Goal: Check status: Check status

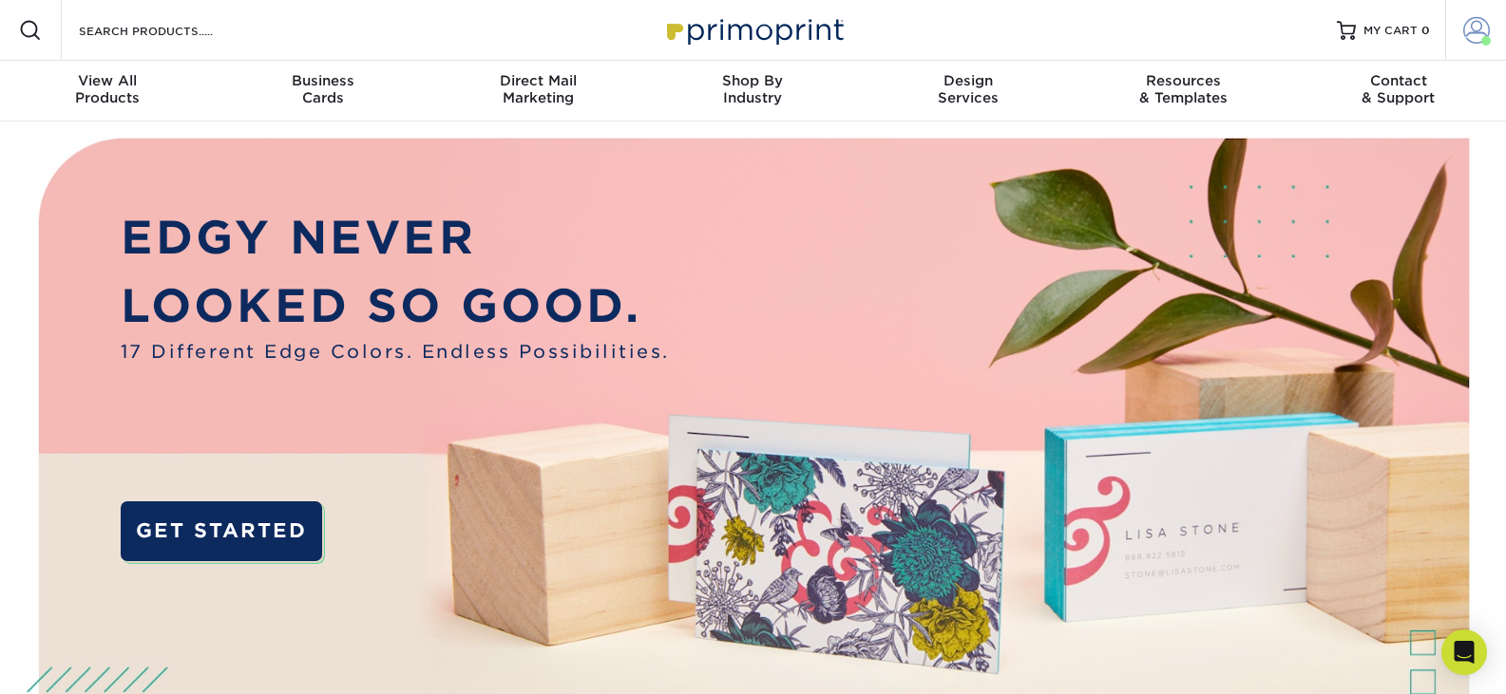
click at [1474, 31] on span at bounding box center [1476, 30] width 27 height 27
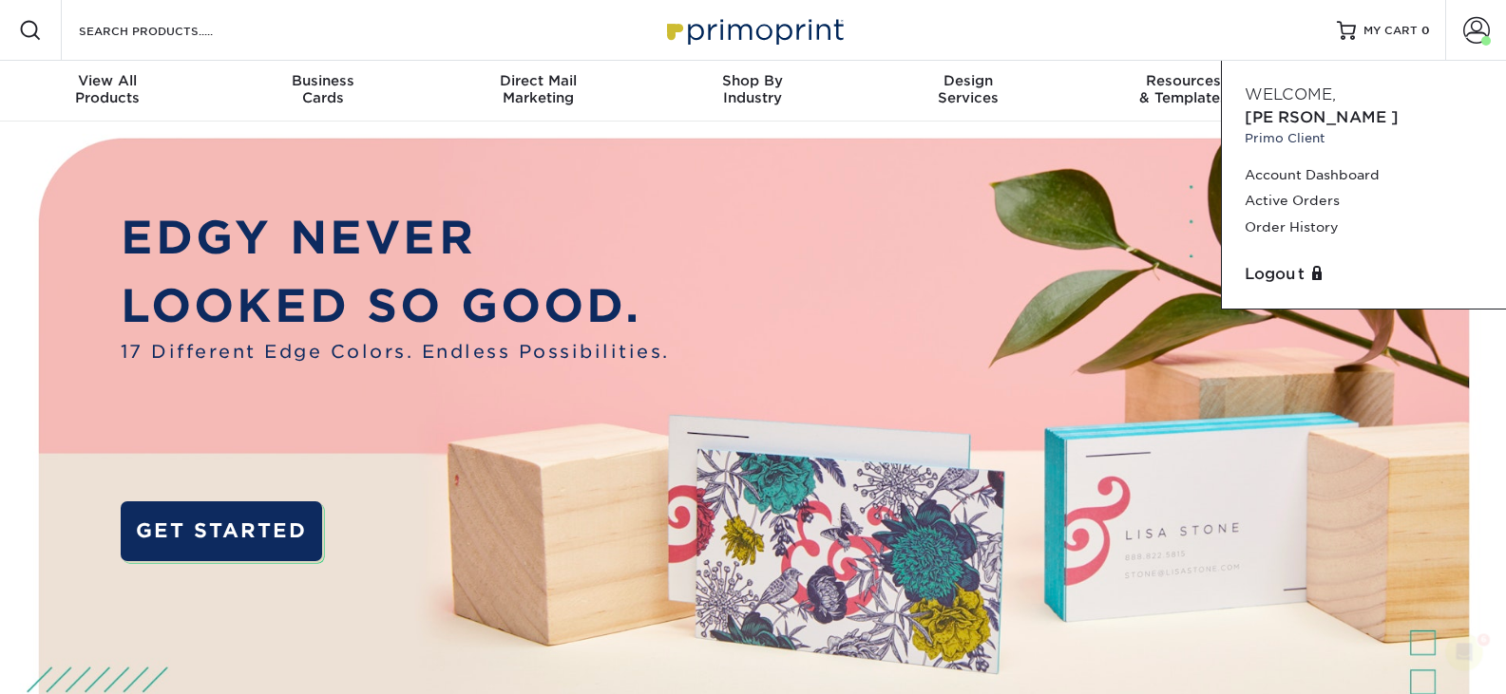
click at [1191, 34] on div "Resources Menu Search Products Account Welcome, [PERSON_NAME] Client Account Da…" at bounding box center [753, 30] width 1506 height 61
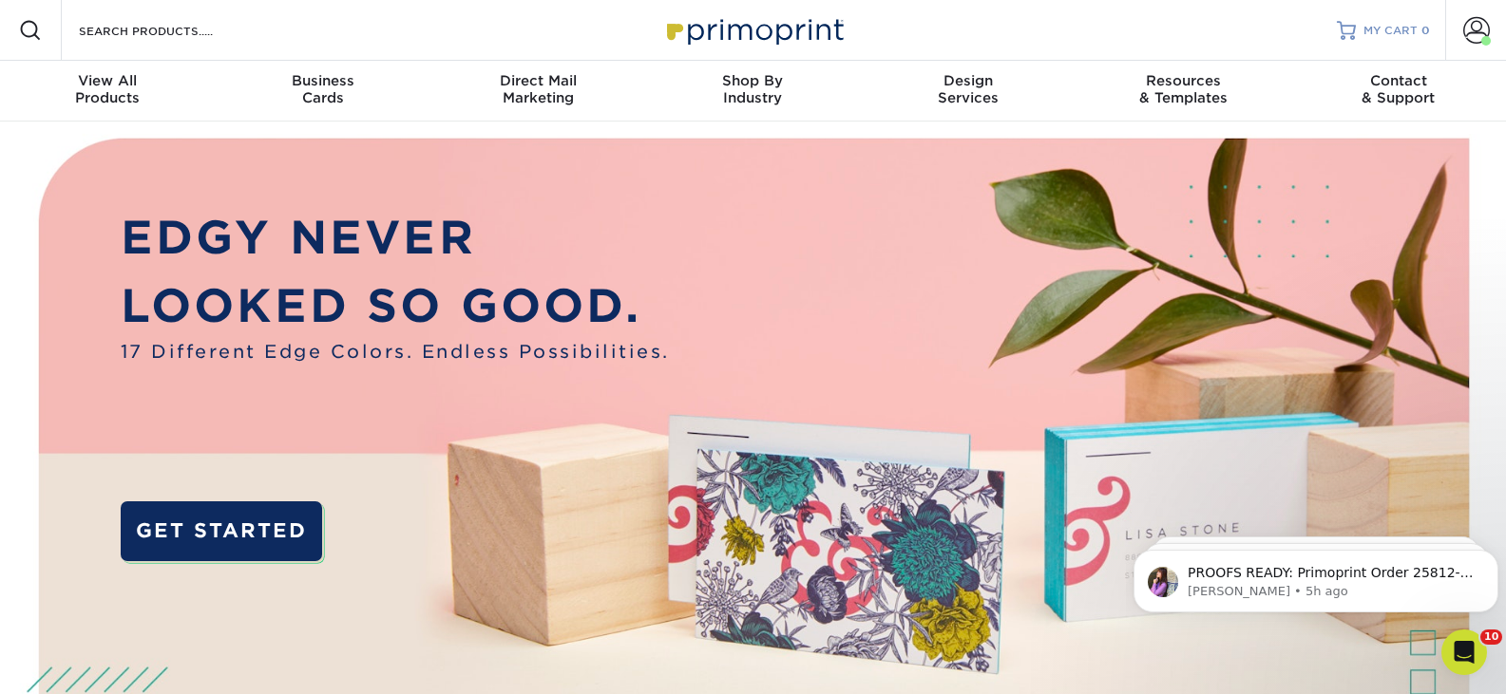
click at [1385, 31] on span "MY CART" at bounding box center [1390, 31] width 54 height 16
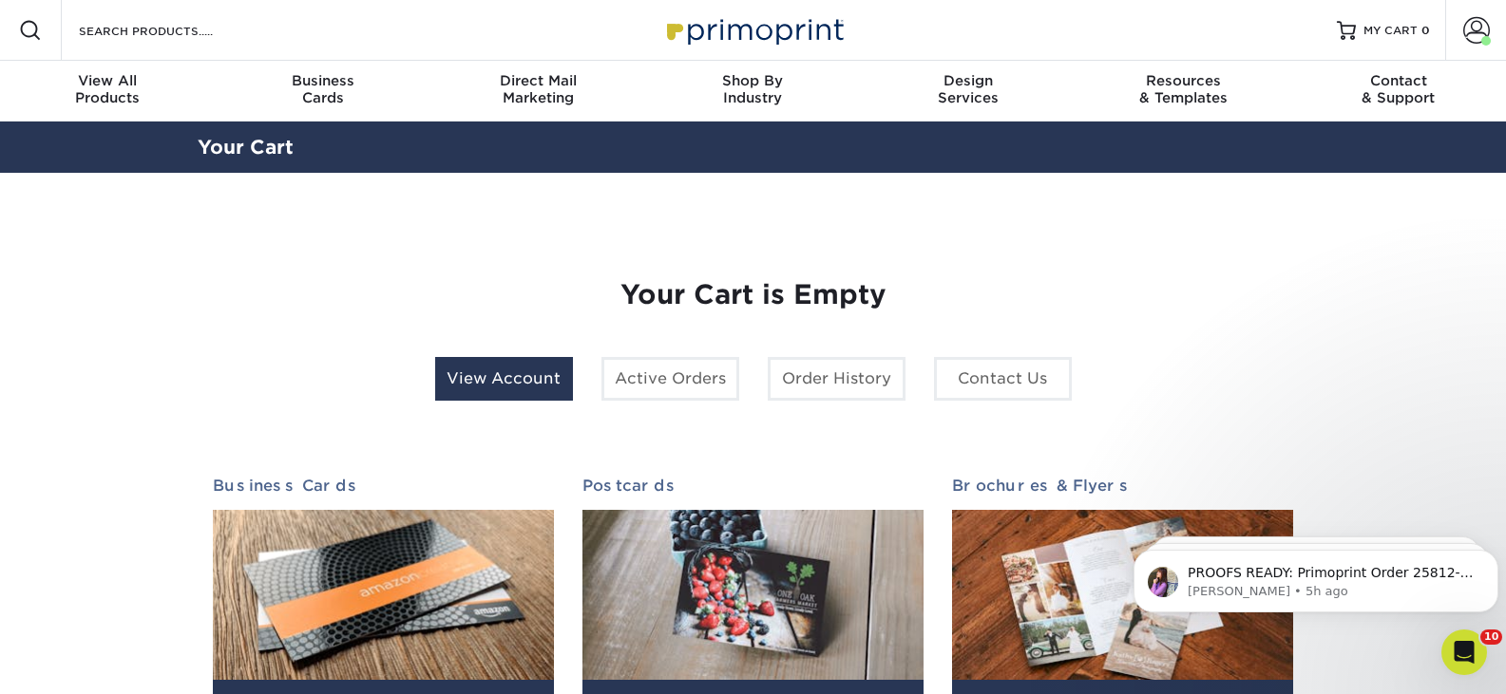
click at [533, 374] on link "View Account" at bounding box center [504, 379] width 138 height 44
click at [1293, 571] on p "PROOFS READY: Primoprint Order 25812-21797-19923 Thank you for placing your pri…" at bounding box center [1330, 573] width 287 height 19
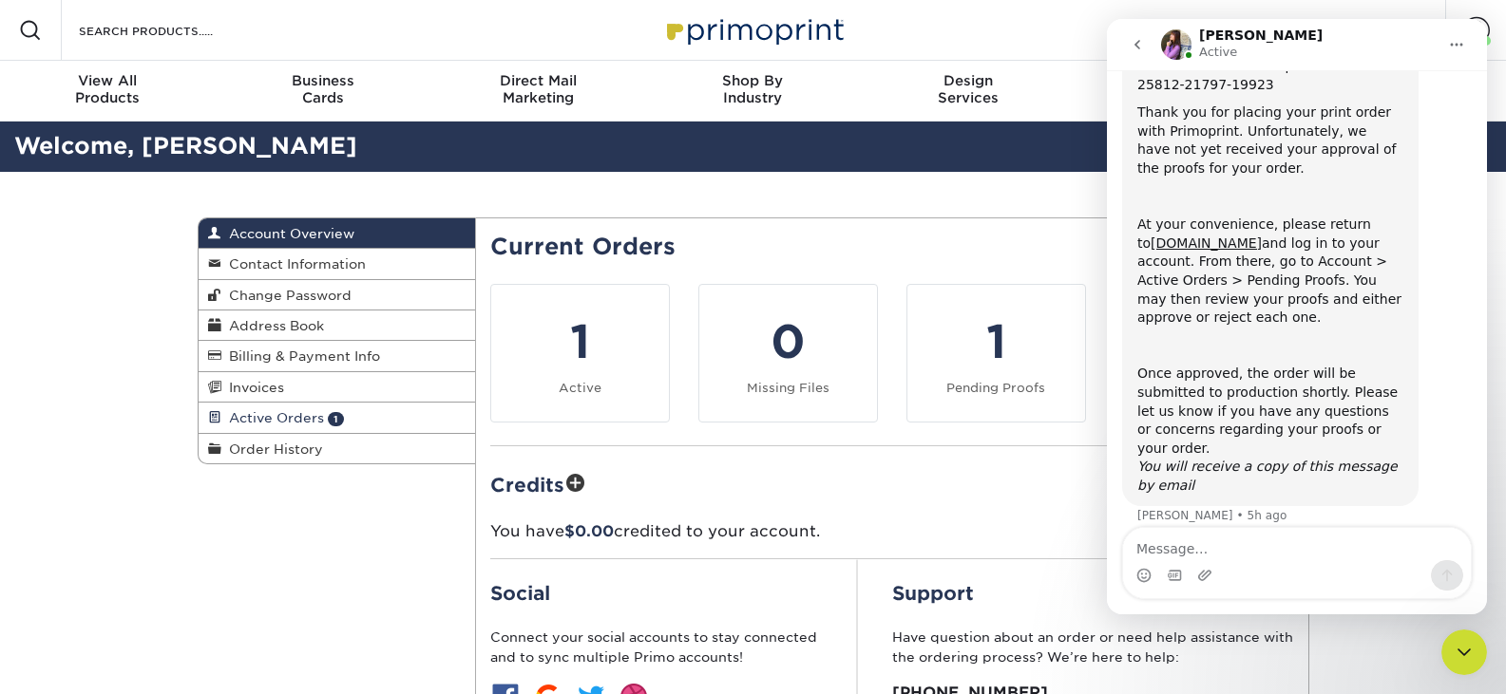
click at [303, 421] on span "Active Orders" at bounding box center [272, 417] width 103 height 15
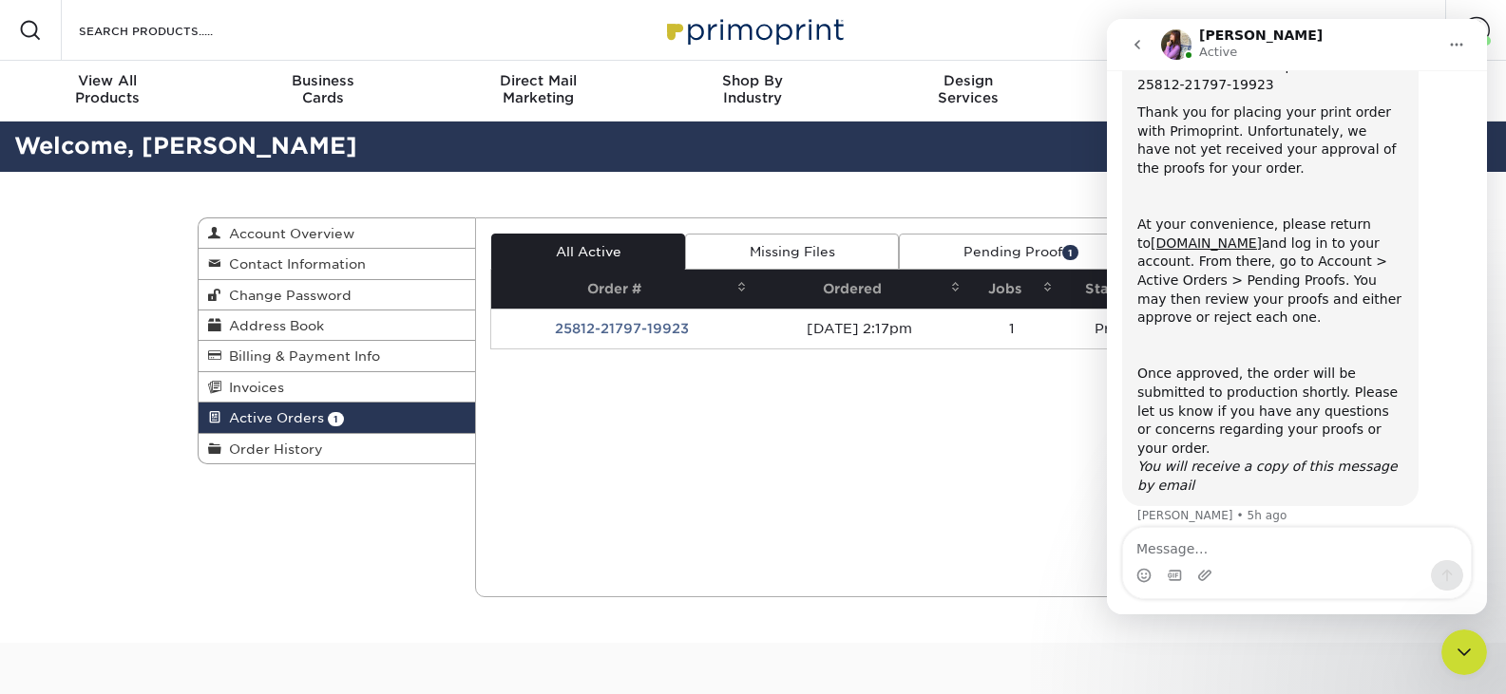
click at [656, 344] on td "25812-21797-19923" at bounding box center [621, 329] width 261 height 40
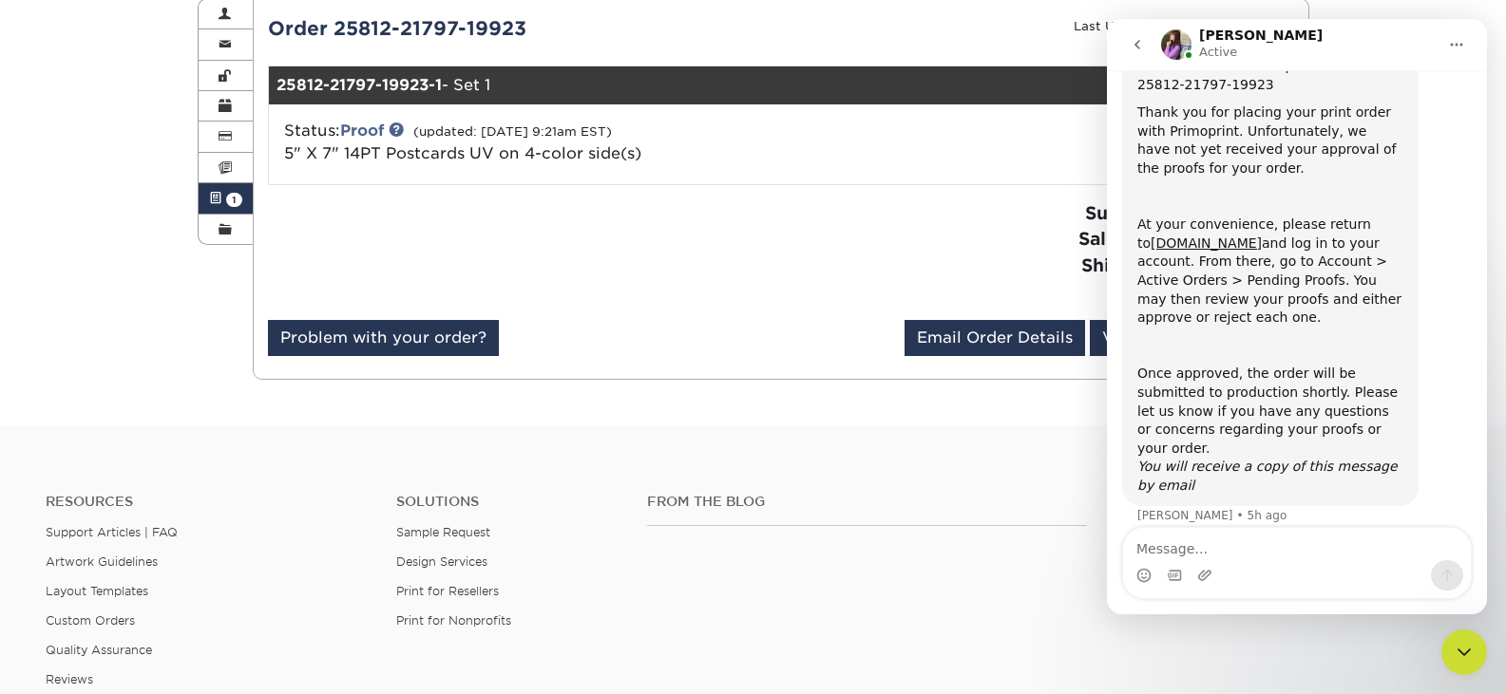
scroll to position [285, 0]
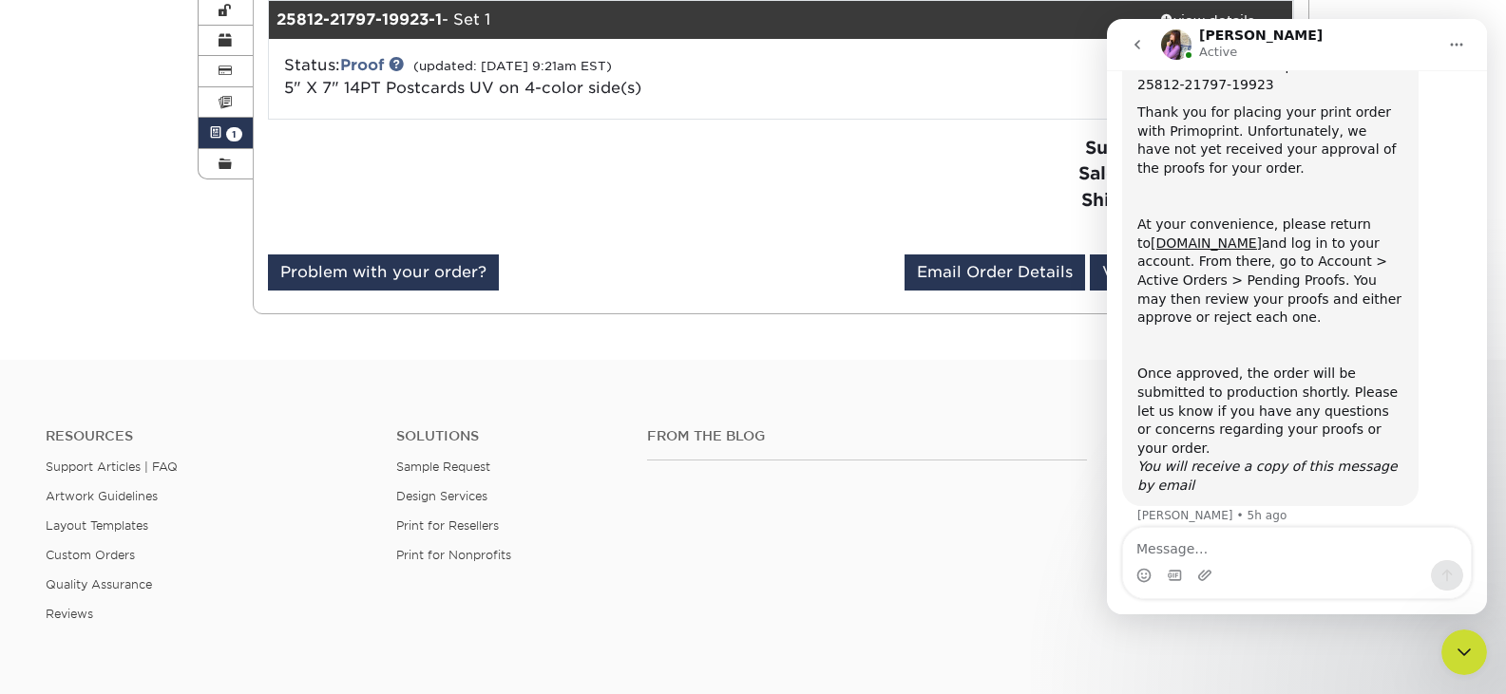
click at [1360, 10] on div "Active Orders Account Overview Contact Information Change Password Address Book…" at bounding box center [753, 123] width 1506 height 473
click at [1476, 643] on div "Close Intercom Messenger" at bounding box center [1464, 653] width 46 height 46
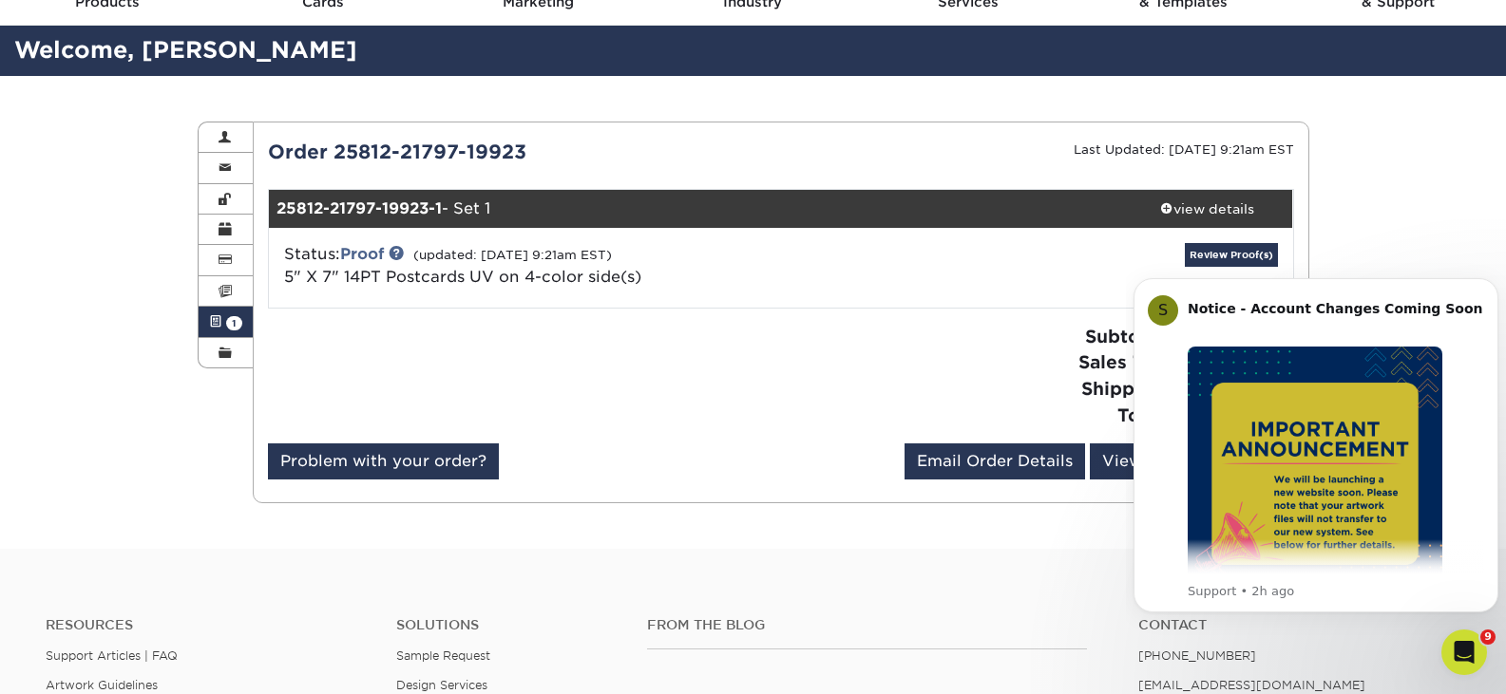
scroll to position [95, 0]
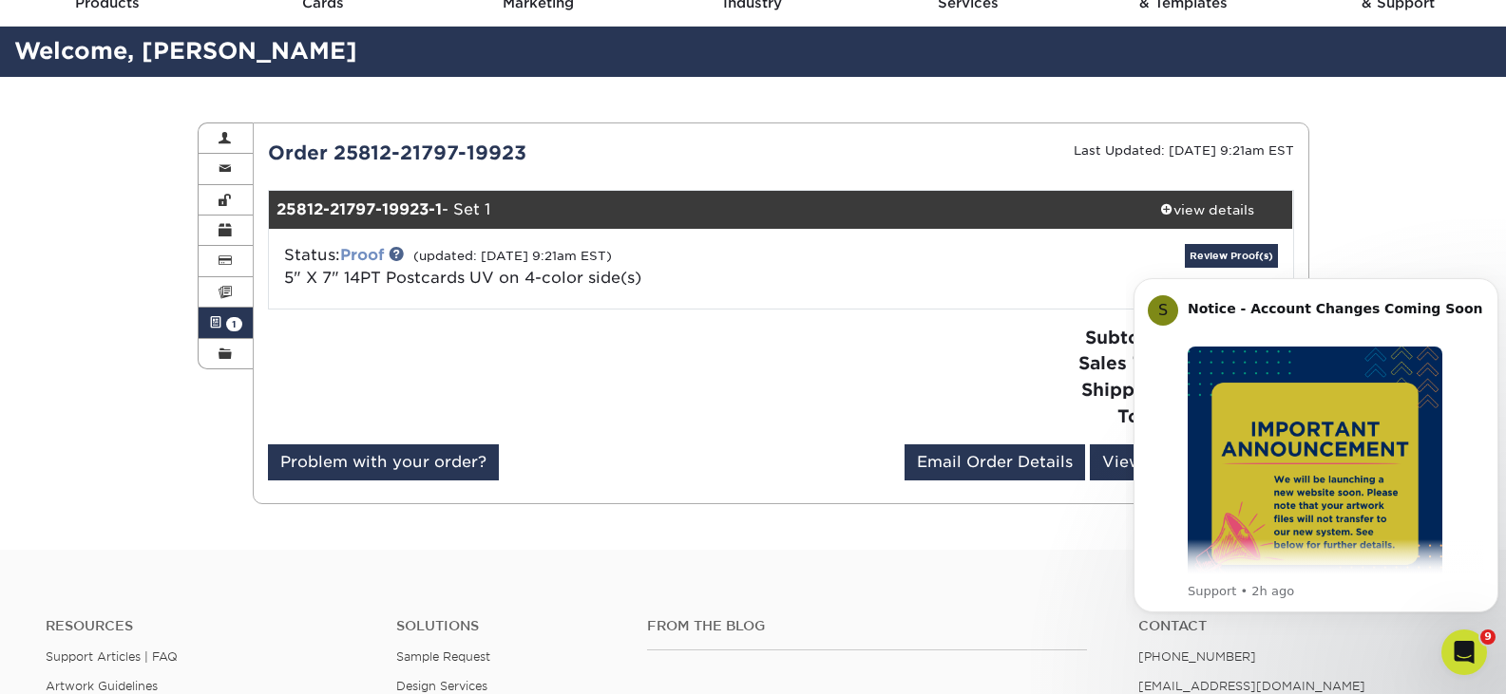
click at [369, 261] on link "Proof" at bounding box center [362, 255] width 44 height 18
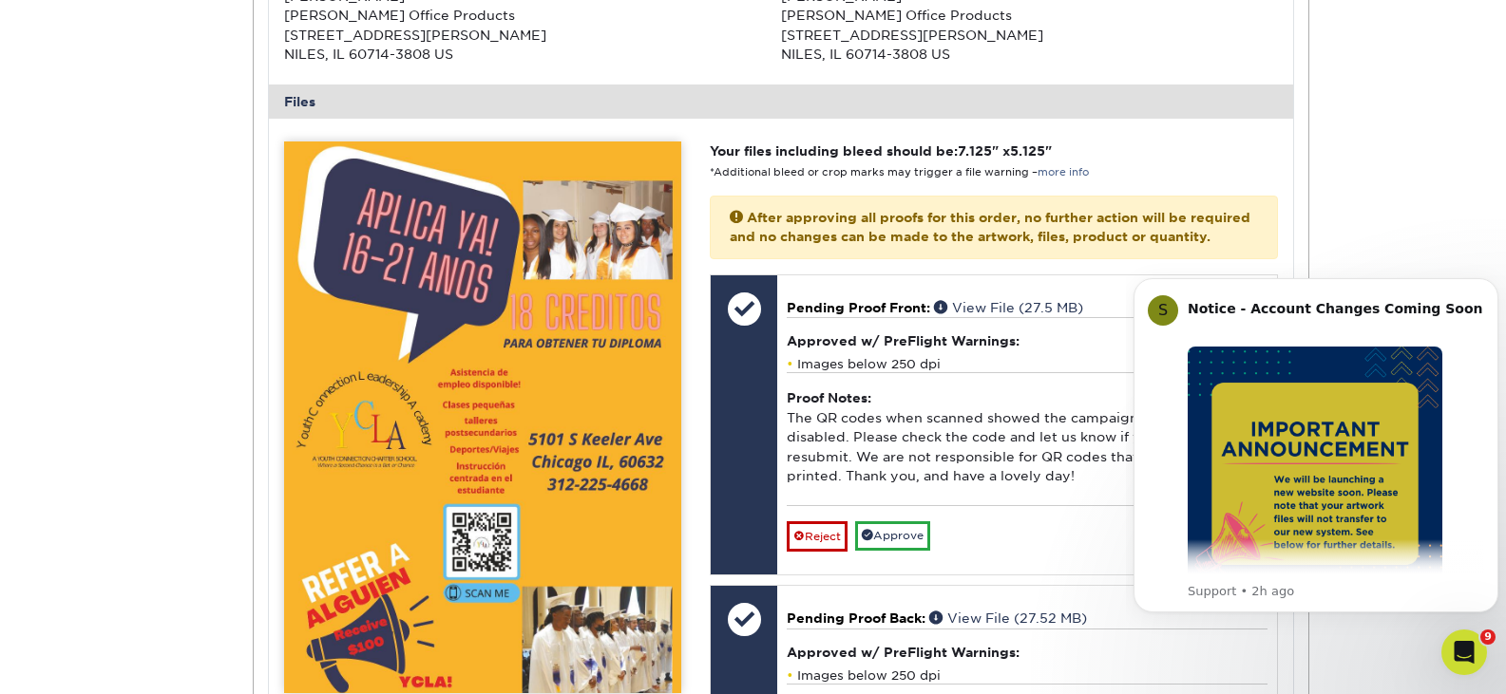
scroll to position [855, 0]
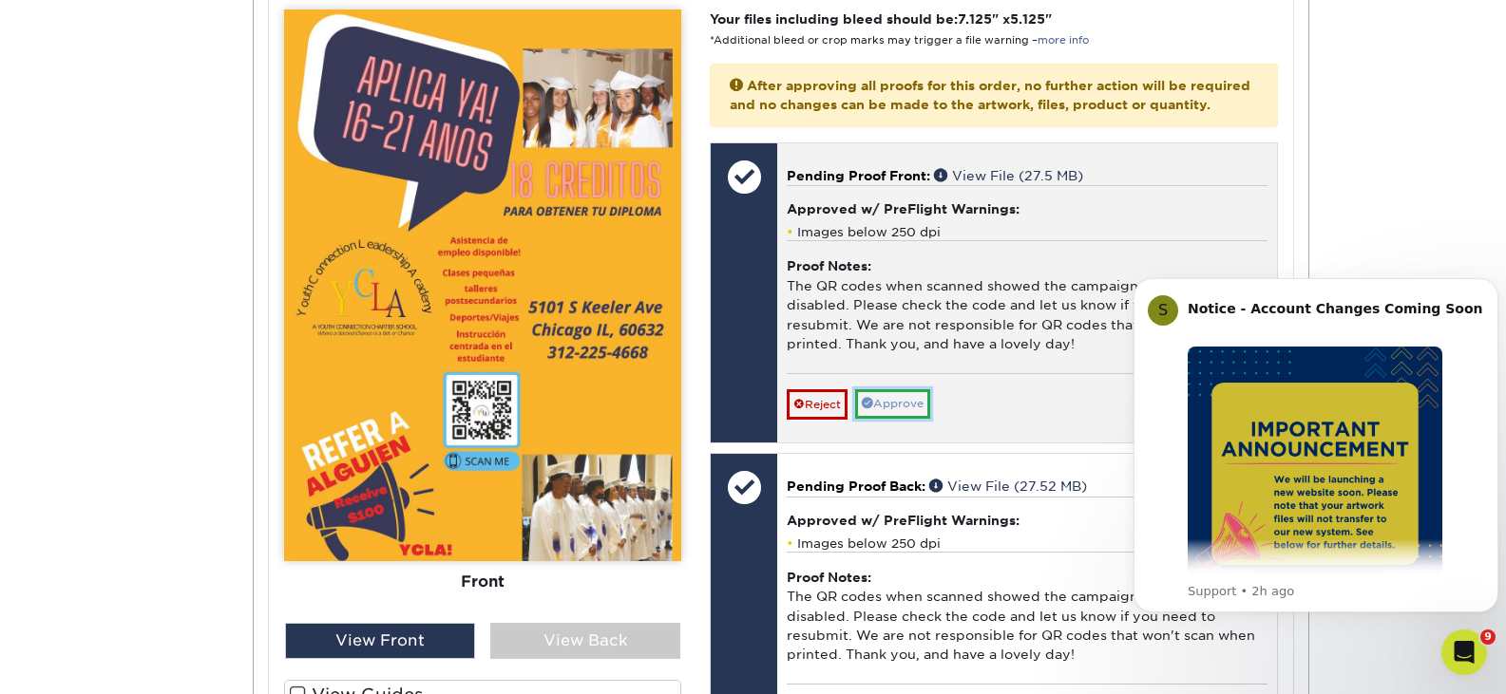
click at [882, 419] on link "Approve" at bounding box center [892, 403] width 75 height 29
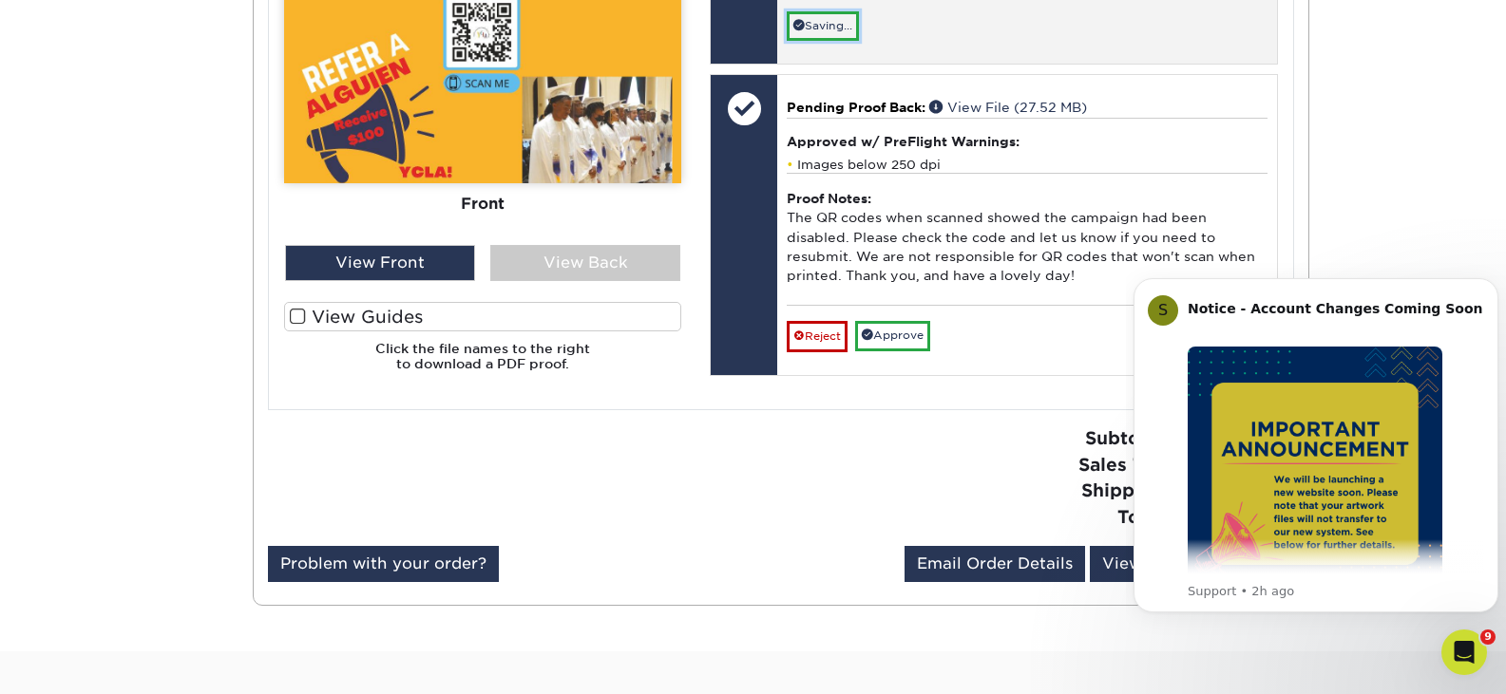
scroll to position [1235, 0]
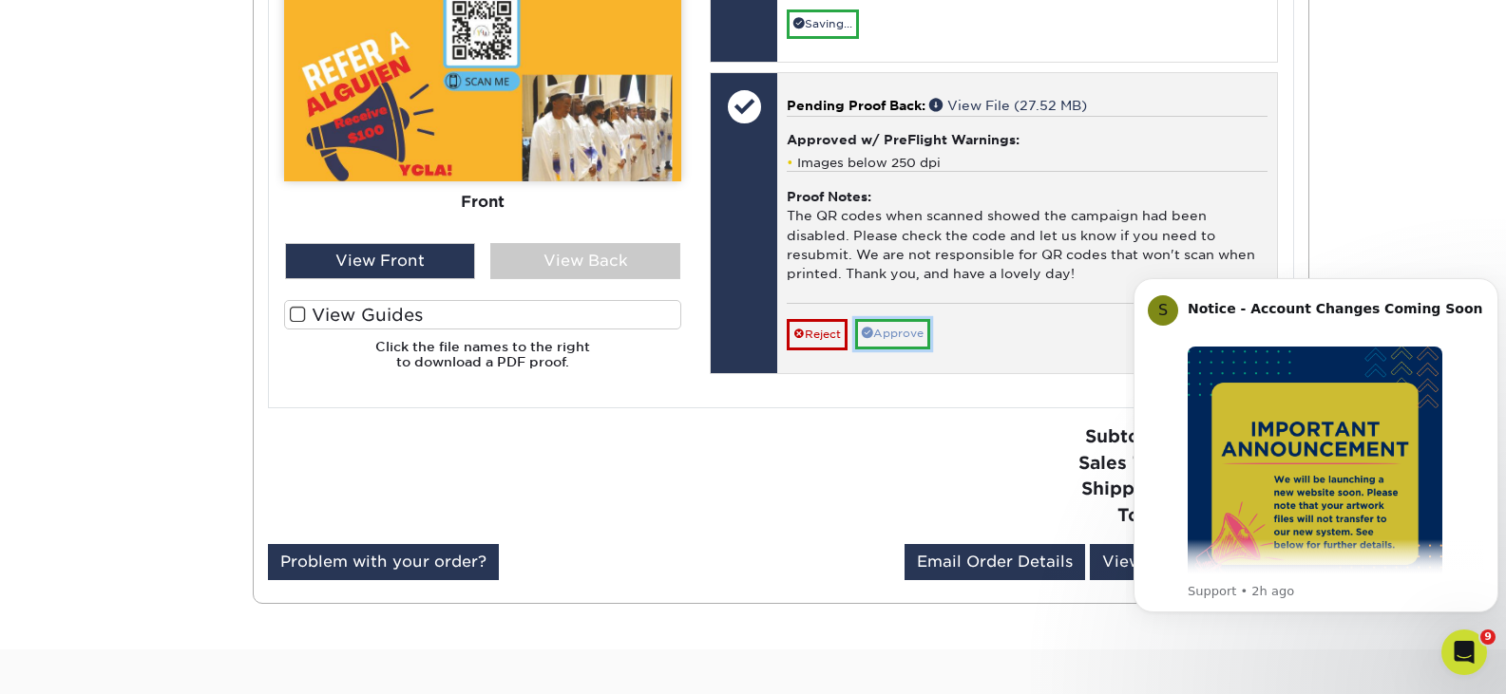
click at [903, 349] on link "Approve" at bounding box center [892, 333] width 75 height 29
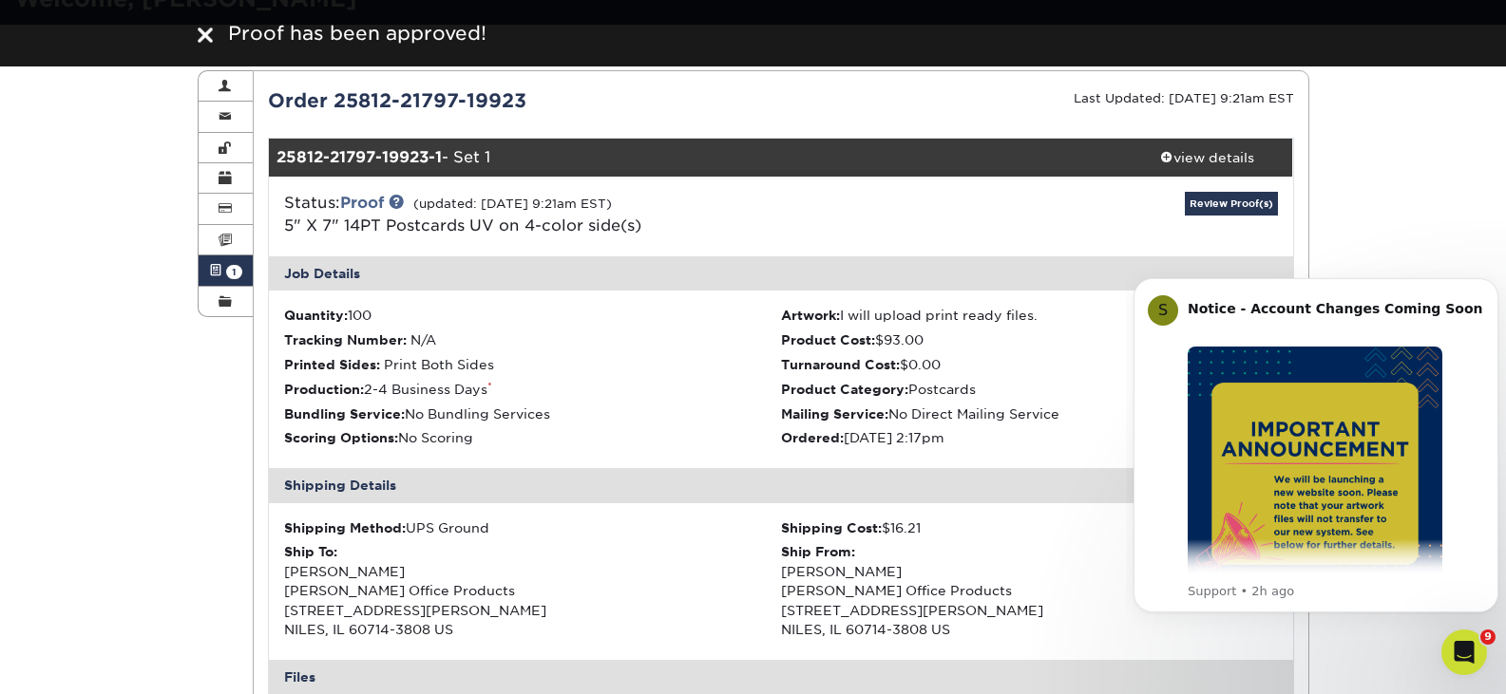
scroll to position [0, 0]
